Goal: Information Seeking & Learning: Get advice/opinions

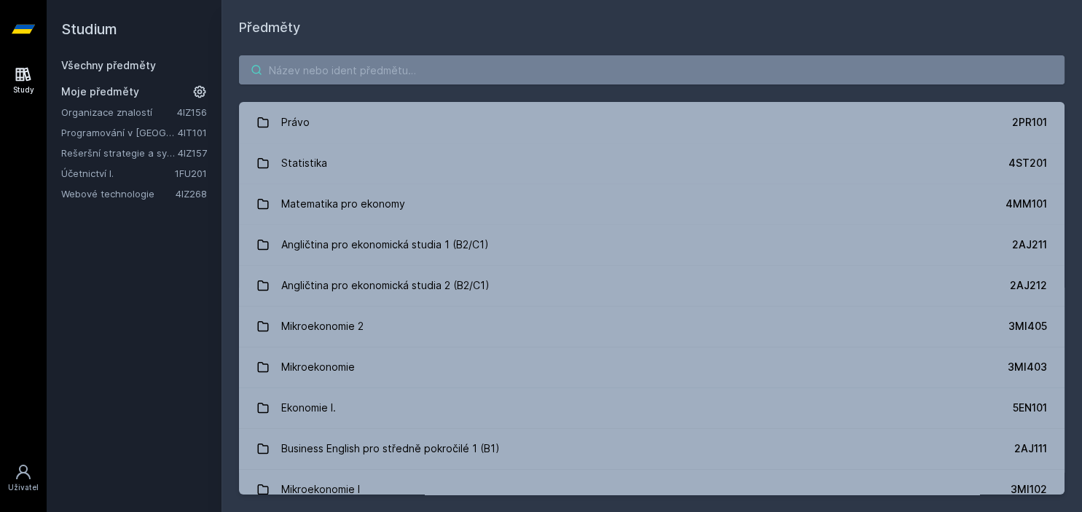
click at [319, 75] on input "search" at bounding box center [652, 69] width 826 height 29
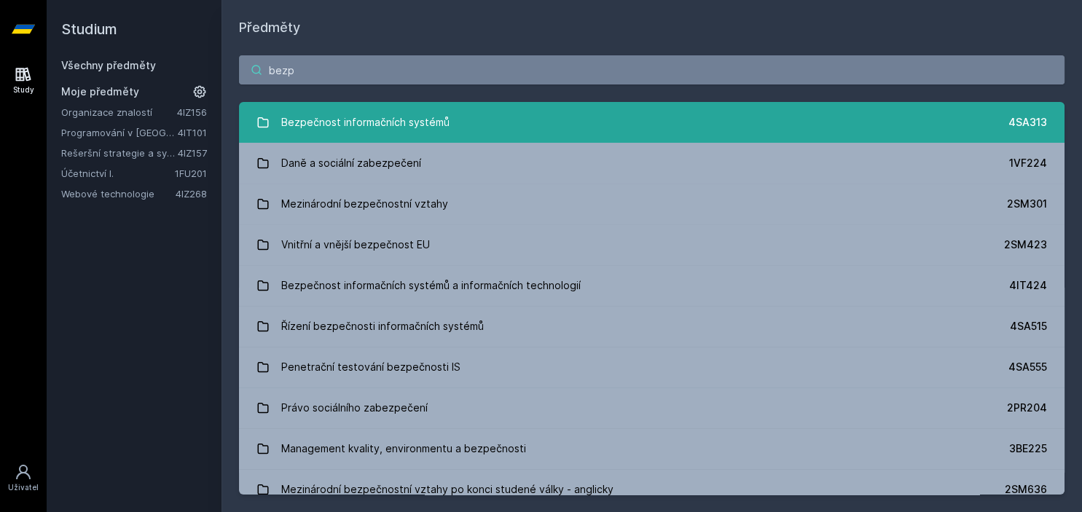
type input "bezp"
click at [351, 115] on div "Bezpečnost informačních systémů" at bounding box center [365, 122] width 168 height 29
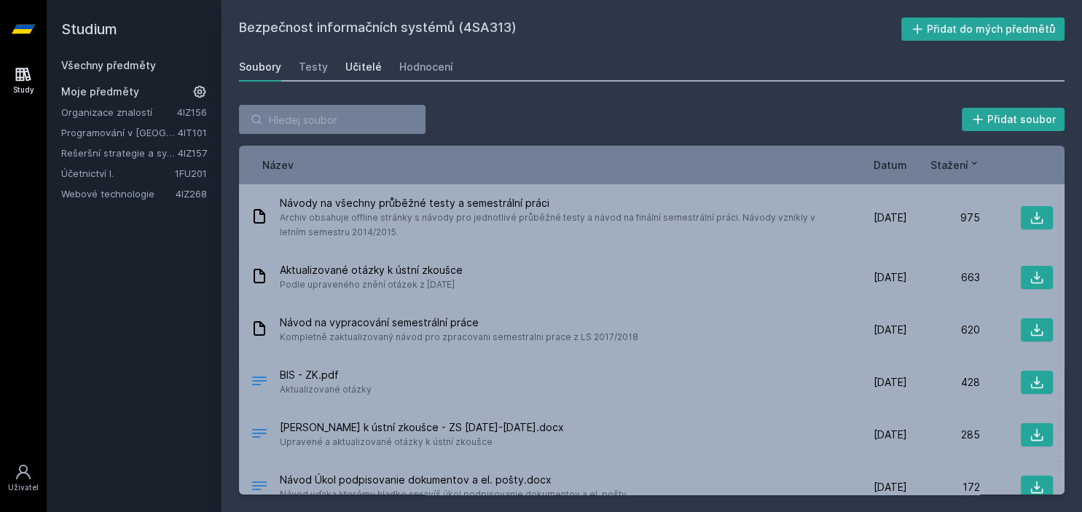
click at [350, 68] on div "Učitelé" at bounding box center [363, 67] width 36 height 15
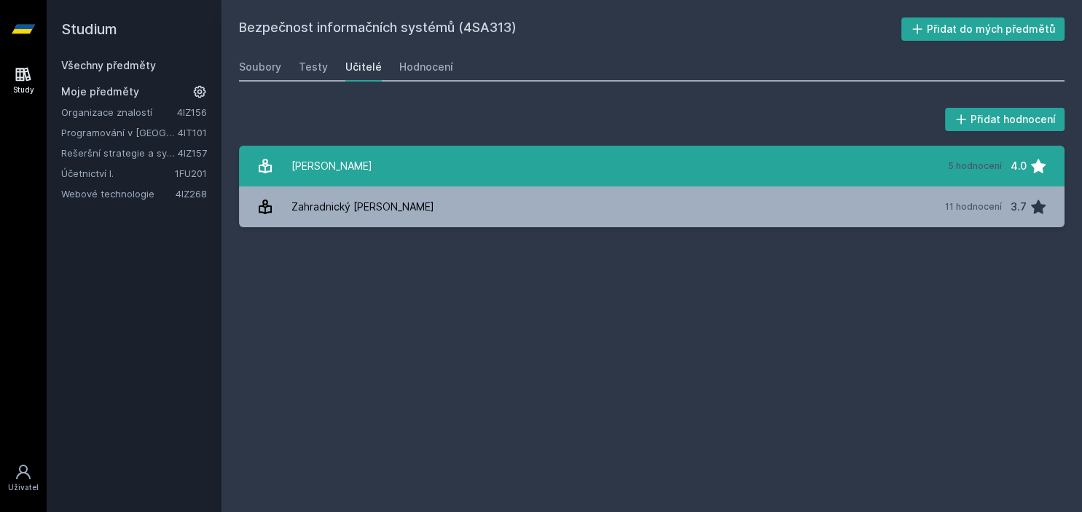
click at [331, 162] on div "[PERSON_NAME]" at bounding box center [331, 166] width 81 height 29
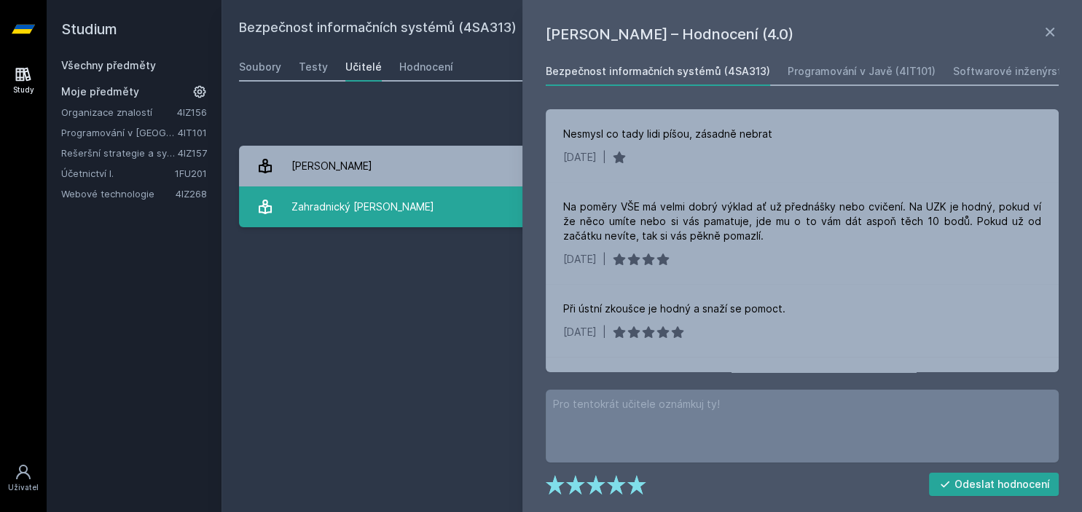
click at [332, 200] on div "Zahradnický [PERSON_NAME]" at bounding box center [362, 206] width 143 height 29
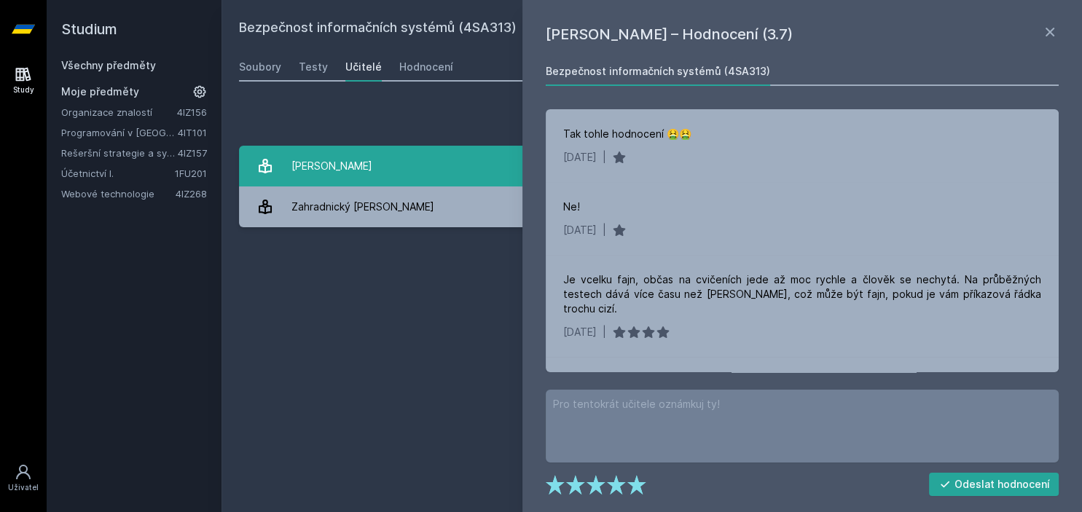
click at [404, 181] on link "[PERSON_NAME] 5 hodnocení 4.0" at bounding box center [652, 166] width 826 height 41
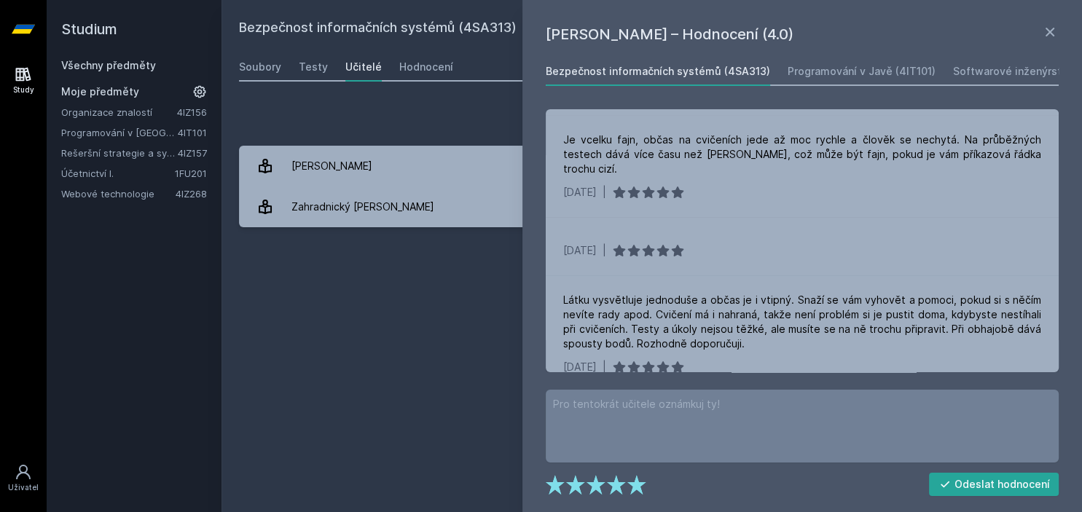
scroll to position [144, 0]
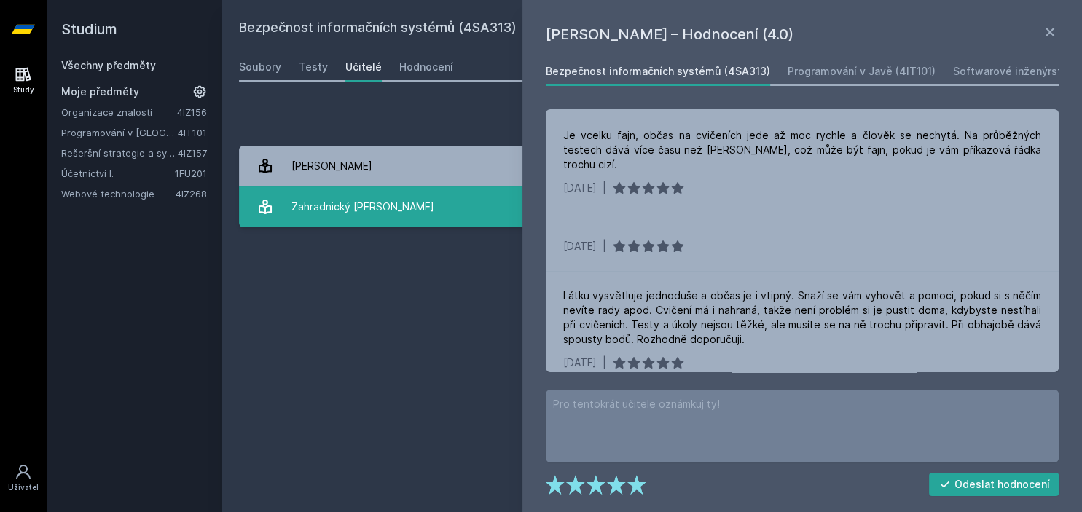
click at [364, 208] on div "Zahradnický [PERSON_NAME]" at bounding box center [362, 206] width 143 height 29
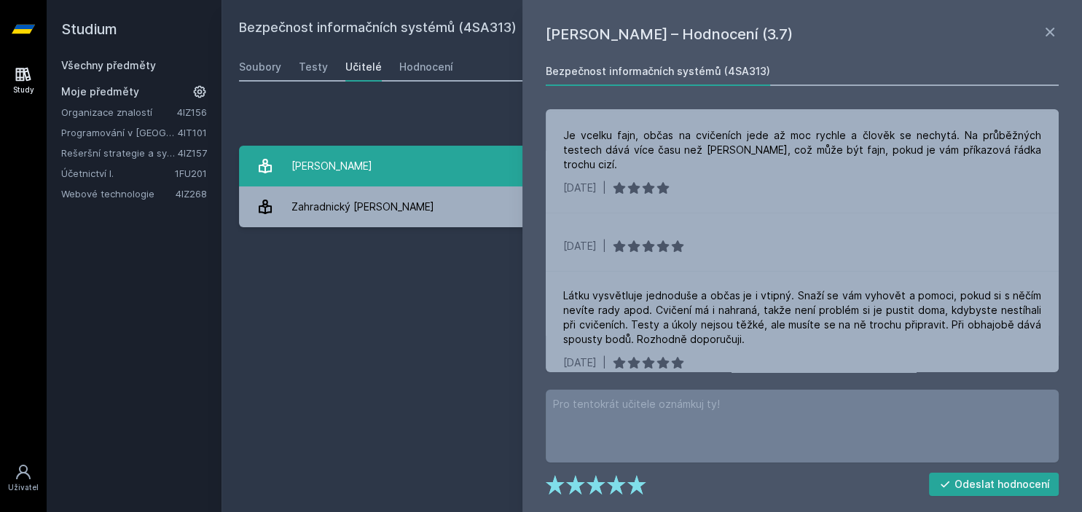
click at [378, 171] on link "[PERSON_NAME] 5 hodnocení 4.0" at bounding box center [652, 166] width 826 height 41
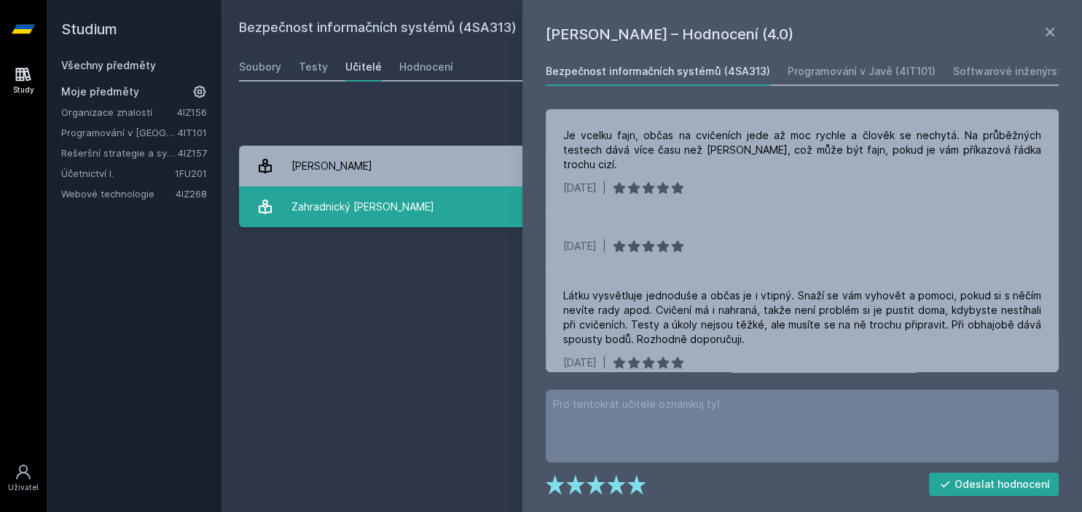
click at [385, 211] on div "Zahradnický [PERSON_NAME]" at bounding box center [362, 206] width 143 height 29
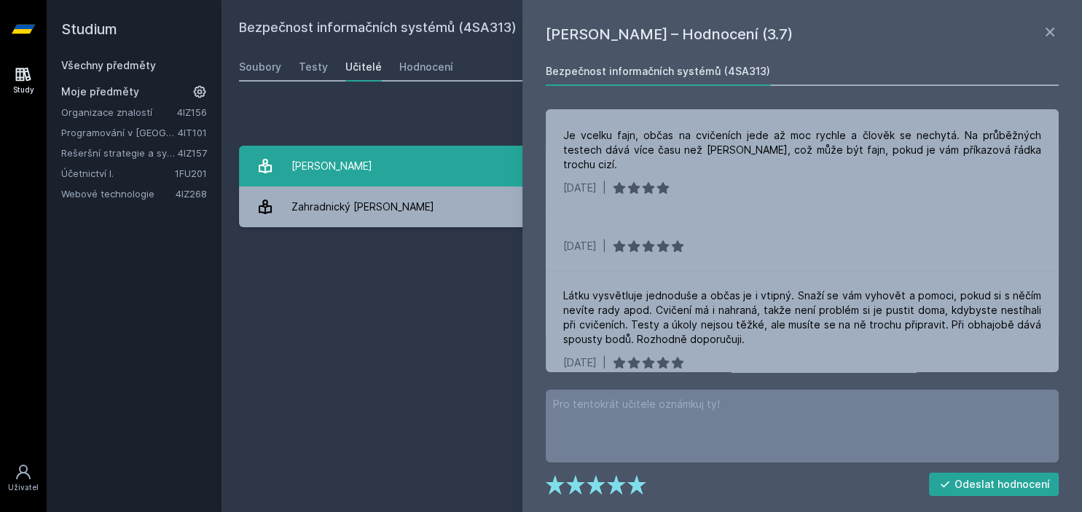
click at [383, 173] on link "[PERSON_NAME] 5 hodnocení 4.0" at bounding box center [652, 166] width 826 height 41
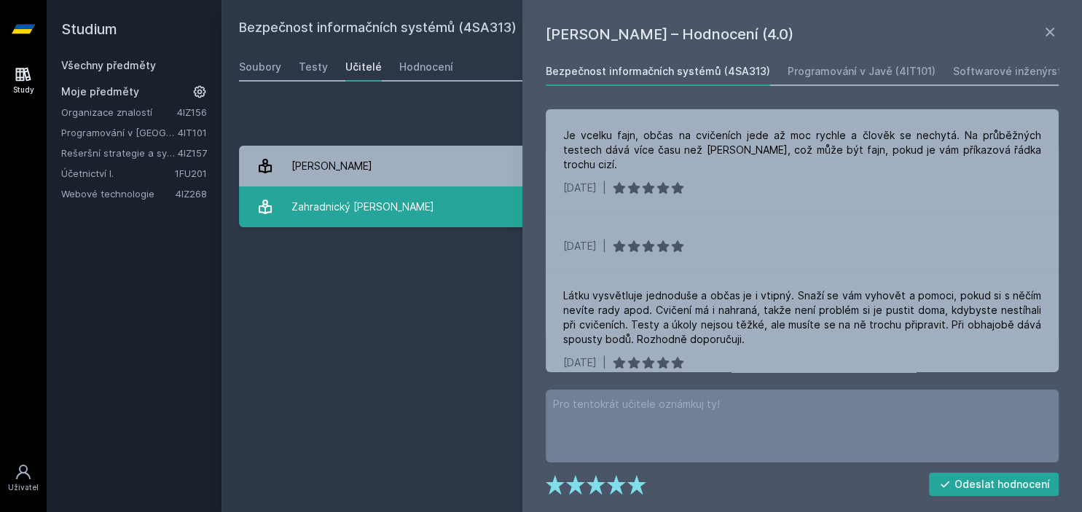
click at [399, 219] on link "Zahradnický [PERSON_NAME] 11 hodnocení 3.7" at bounding box center [652, 207] width 826 height 41
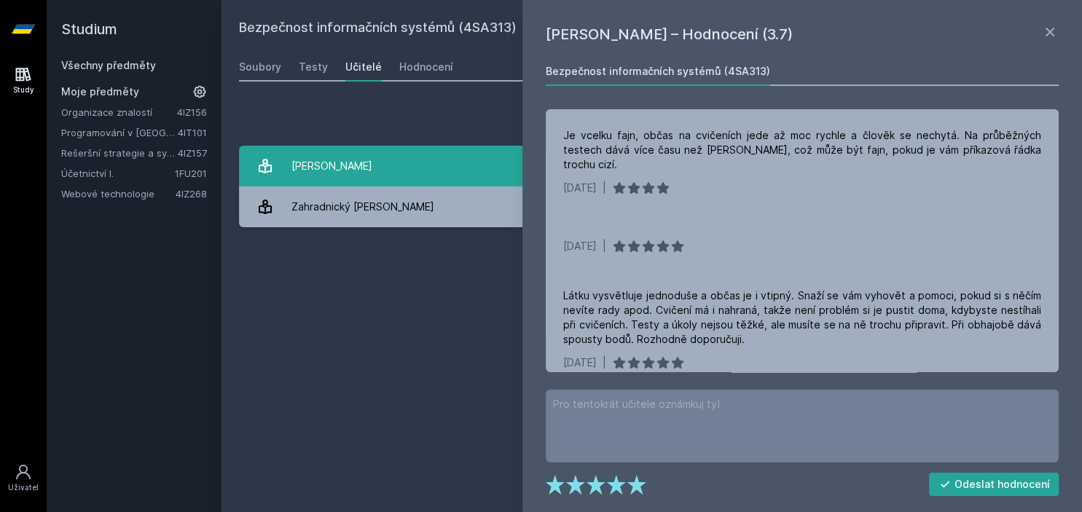
click at [410, 148] on link "[PERSON_NAME] 5 hodnocení 4.0" at bounding box center [652, 166] width 826 height 41
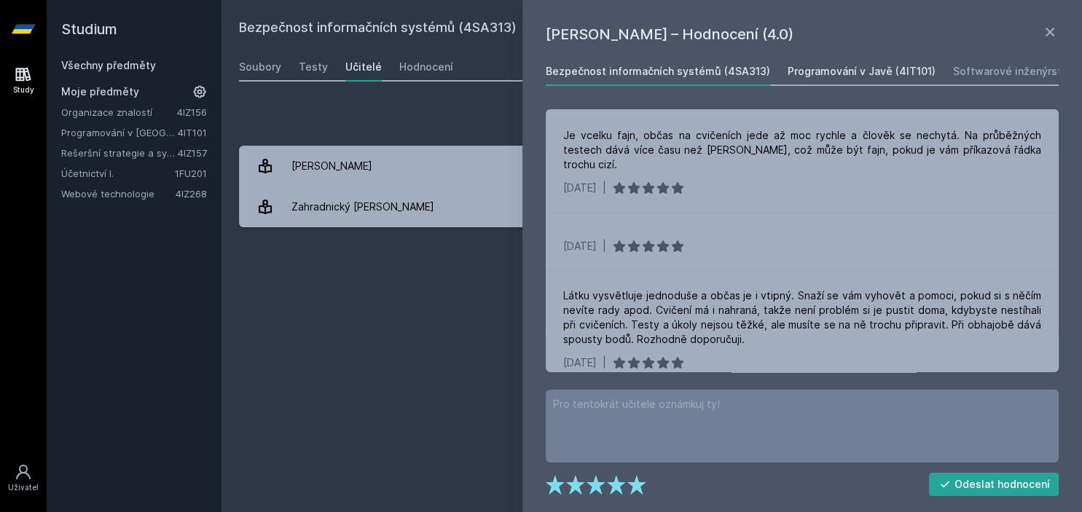
click at [804, 79] on div "Programování v Javě (4IT101)" at bounding box center [862, 71] width 148 height 15
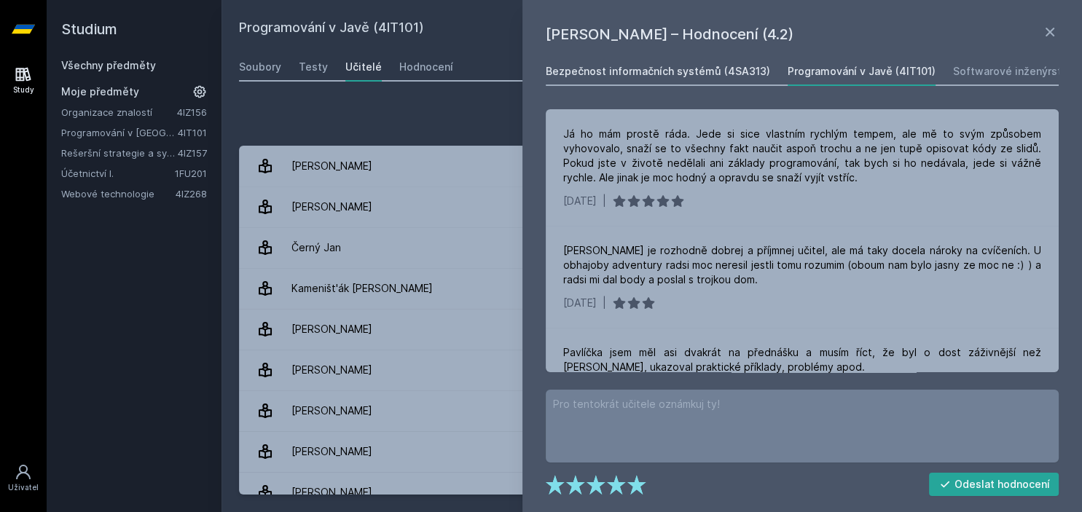
click at [675, 73] on div "Bezpečnost informačních systémů (4SA313)" at bounding box center [658, 71] width 224 height 15
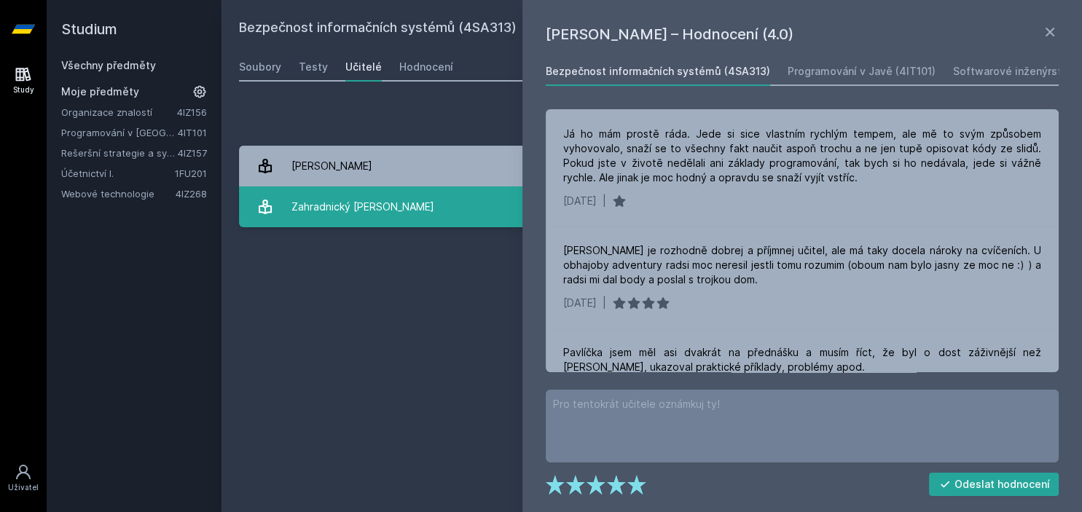
click at [337, 211] on div "Zahradnický [PERSON_NAME]" at bounding box center [362, 206] width 143 height 29
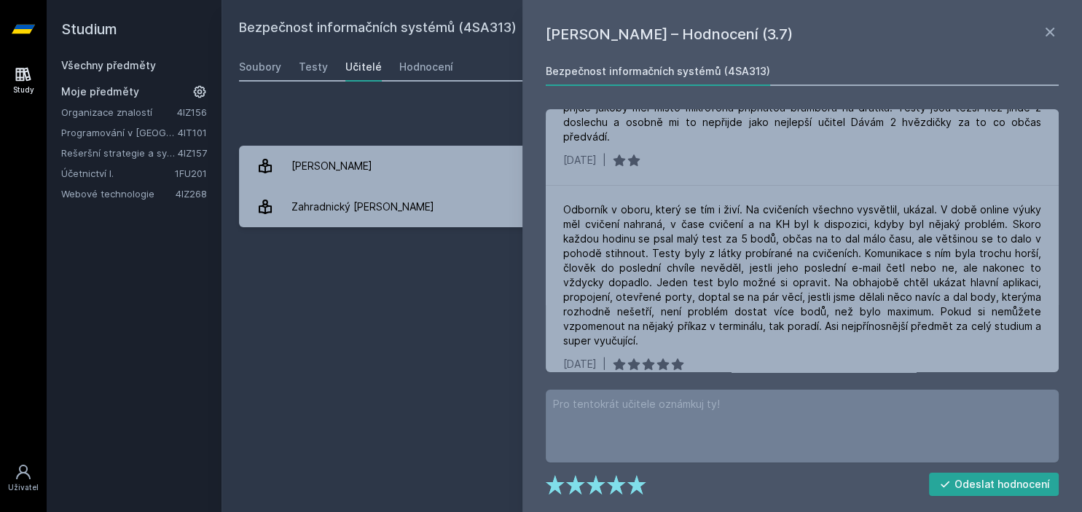
scroll to position [923, 0]
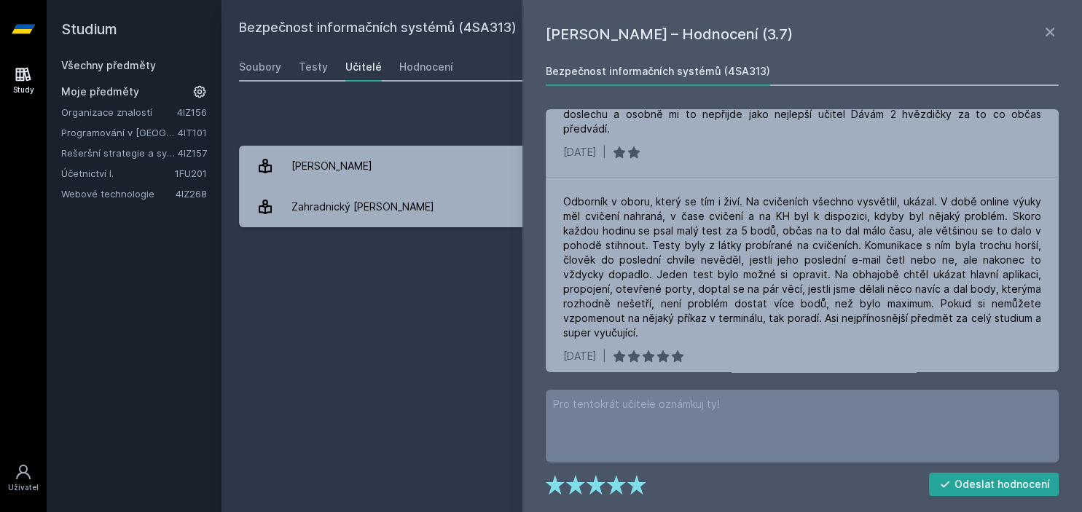
click at [349, 329] on div "Bezpečnost informačních systémů (4SA313) Přidat do mých předmětů [GEOGRAPHIC_DA…" at bounding box center [652, 255] width 826 height 477
click at [1054, 28] on icon at bounding box center [1049, 31] width 17 height 17
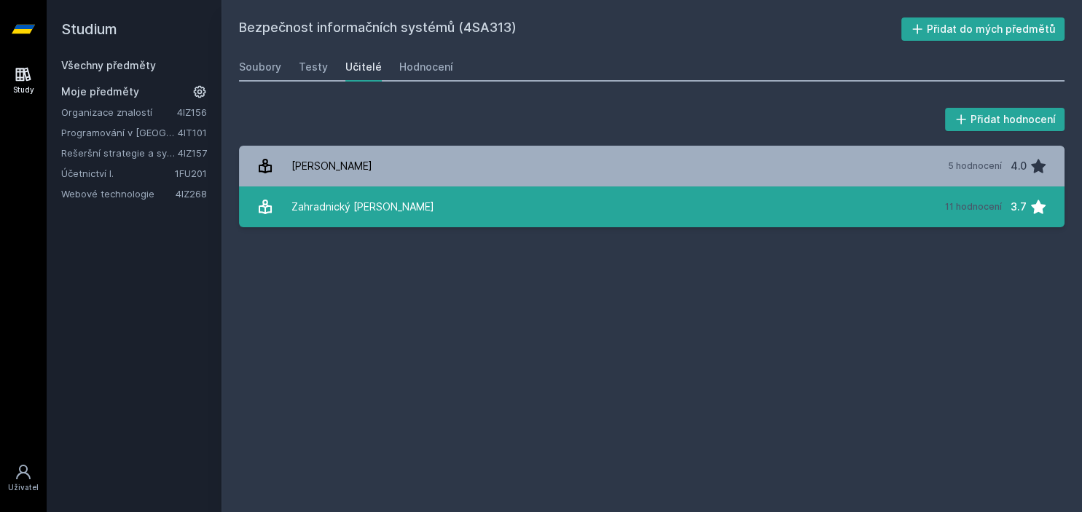
click at [833, 223] on link "Zahradnický [PERSON_NAME] 11 hodnocení 3.7" at bounding box center [652, 207] width 826 height 41
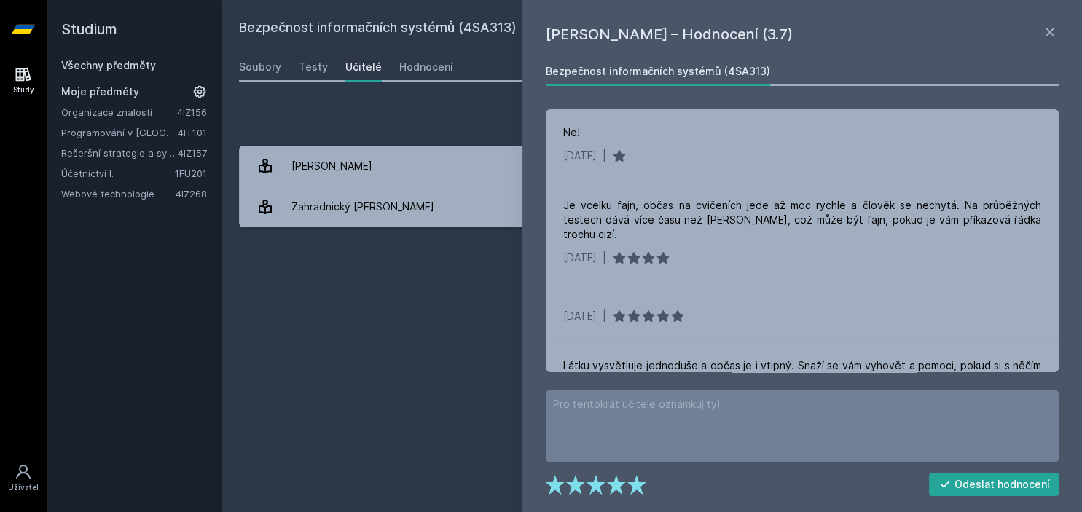
scroll to position [77, 0]
click at [325, 286] on div "Bezpečnost informačních systémů (4SA313) Přidat do mých předmětů [GEOGRAPHIC_DA…" at bounding box center [652, 255] width 826 height 477
click at [441, 69] on div "Hodnocení" at bounding box center [426, 67] width 54 height 15
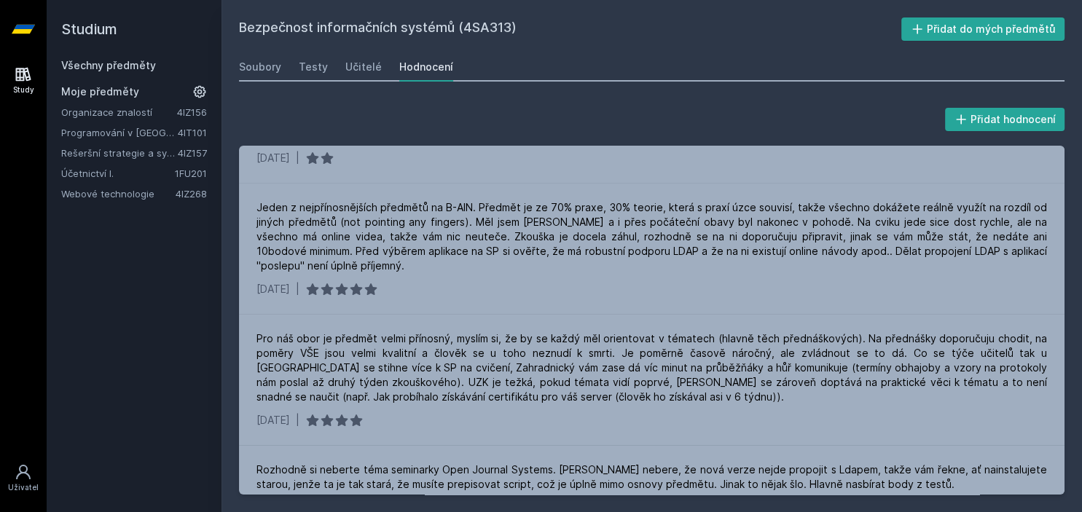
scroll to position [396, 0]
